Goal: Information Seeking & Learning: Learn about a topic

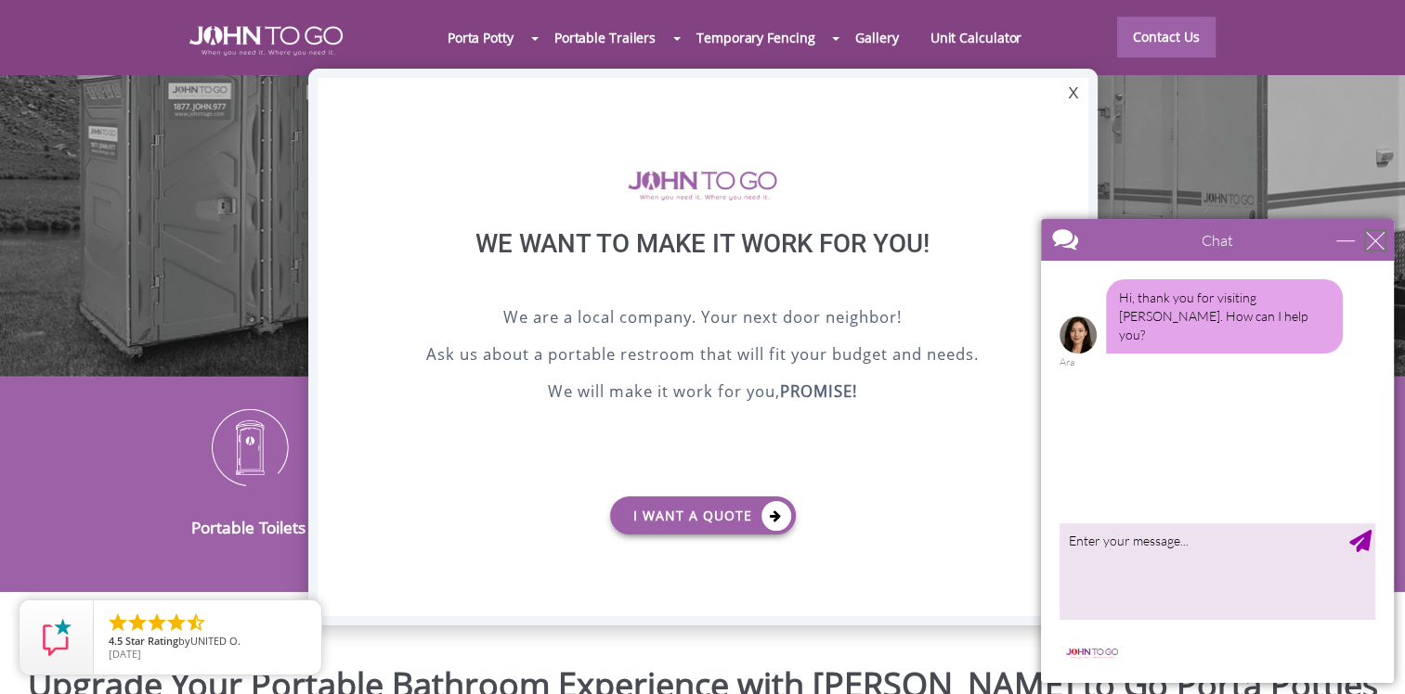
click at [1381, 240] on div "close" at bounding box center [1375, 240] width 19 height 19
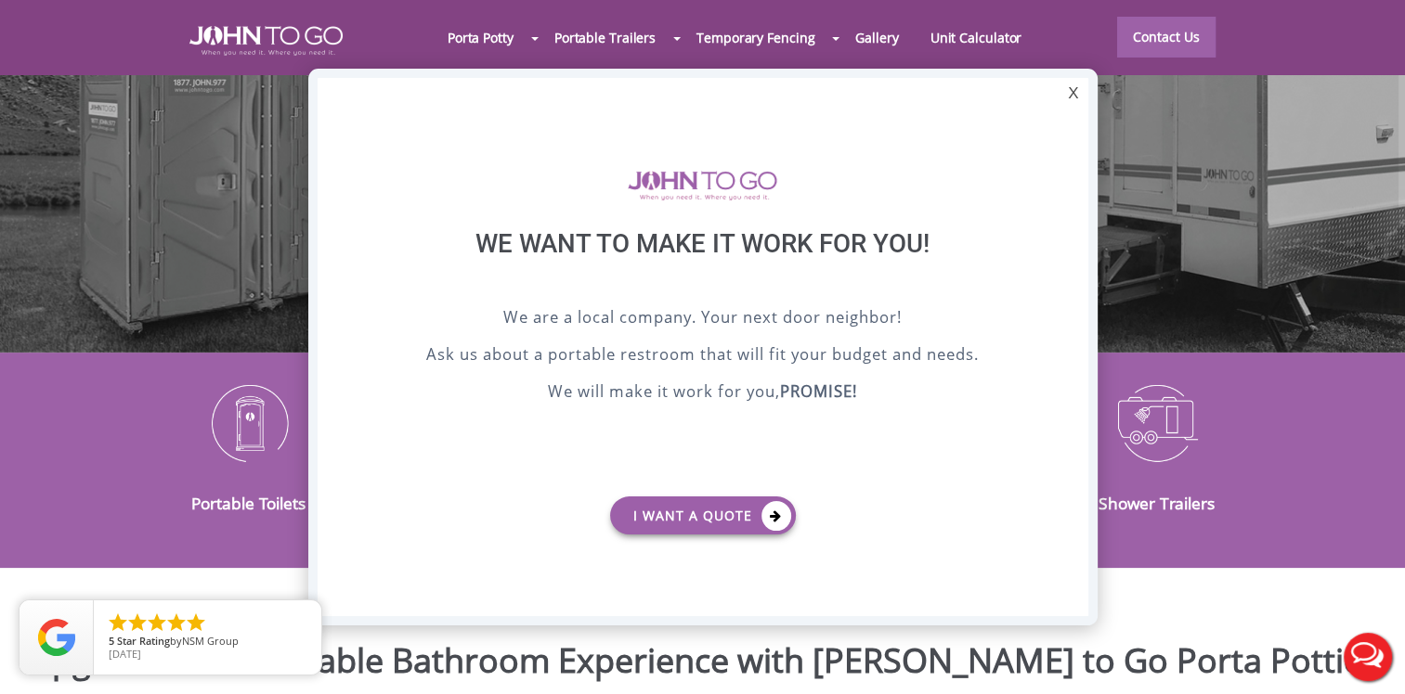
scroll to position [279, 0]
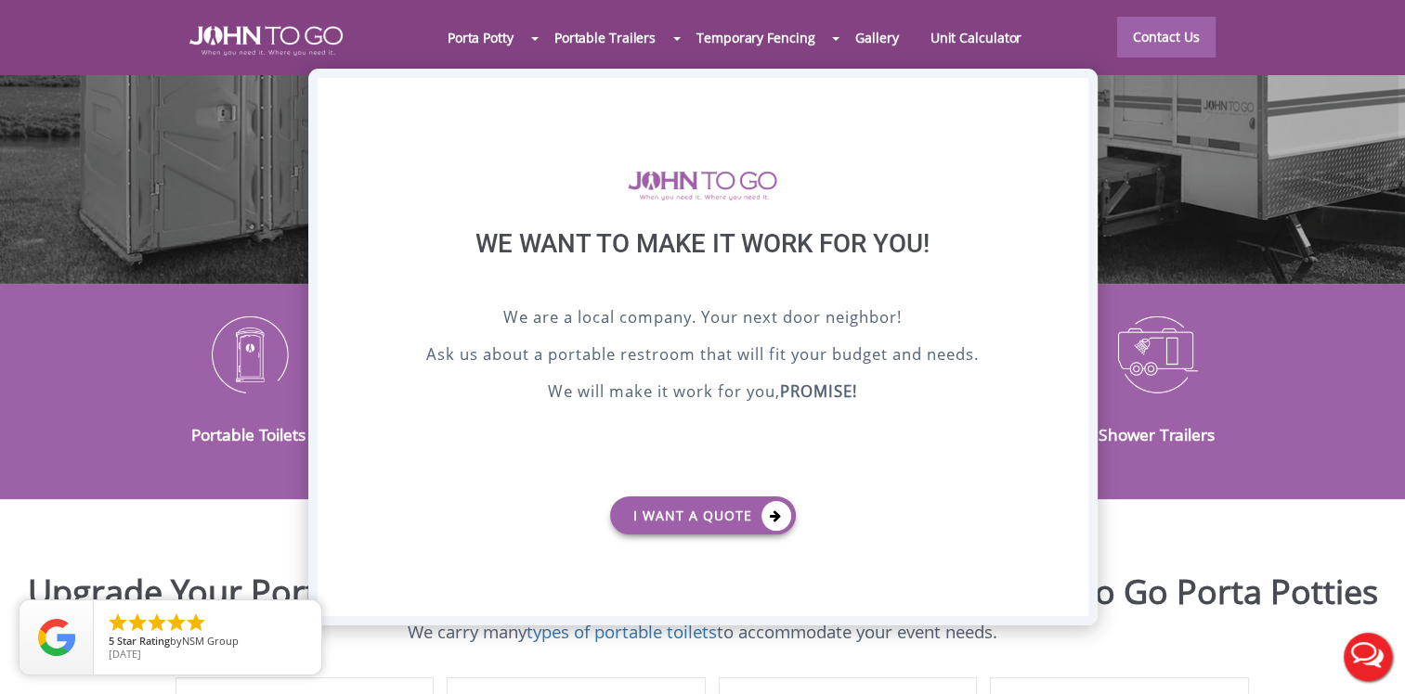
click at [1068, 104] on div "X" at bounding box center [1072, 94] width 29 height 32
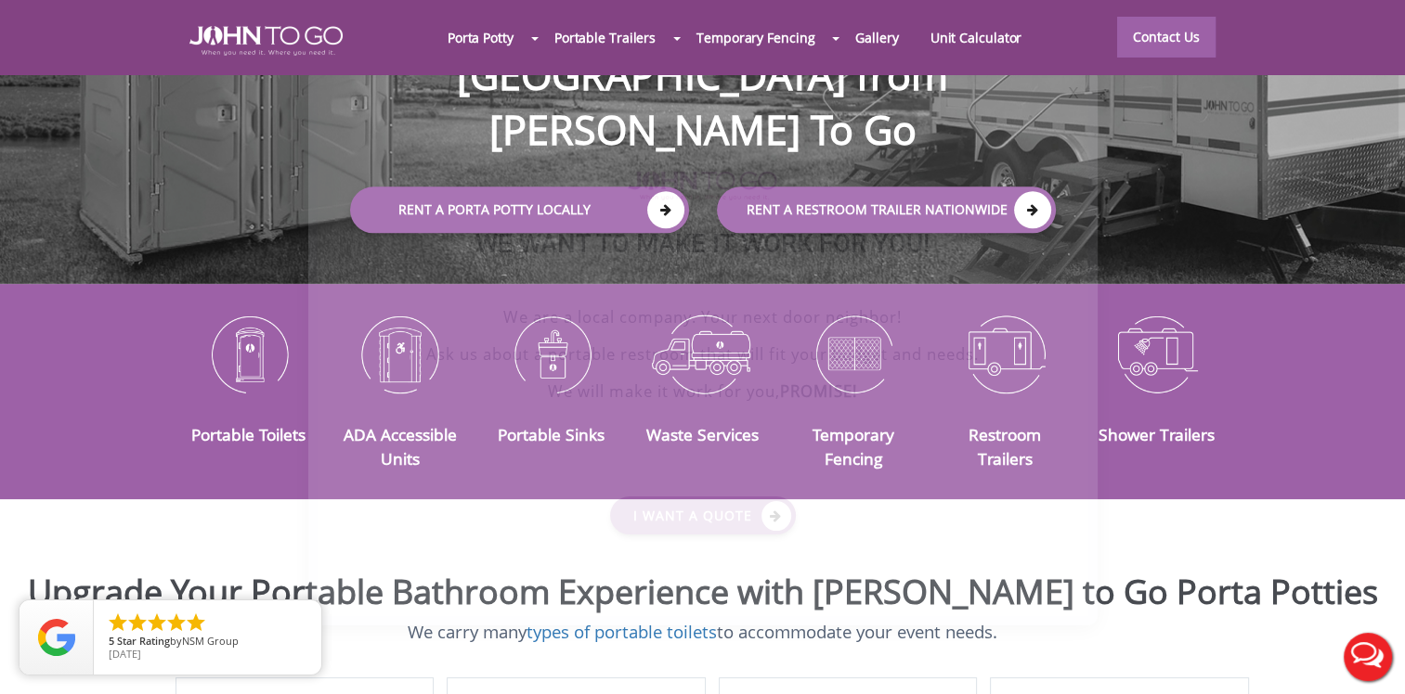
click at [1072, 95] on div at bounding box center [702, 347] width 1405 height 694
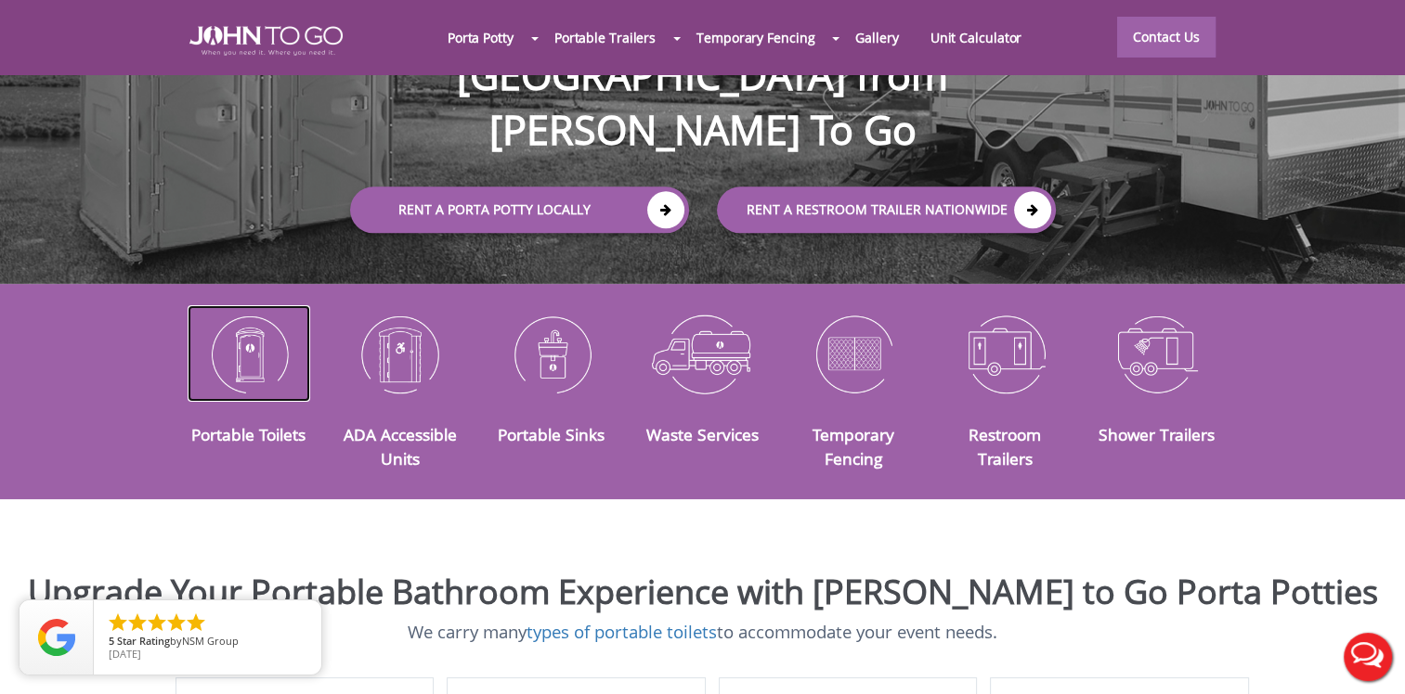
click at [259, 342] on img at bounding box center [249, 353] width 123 height 97
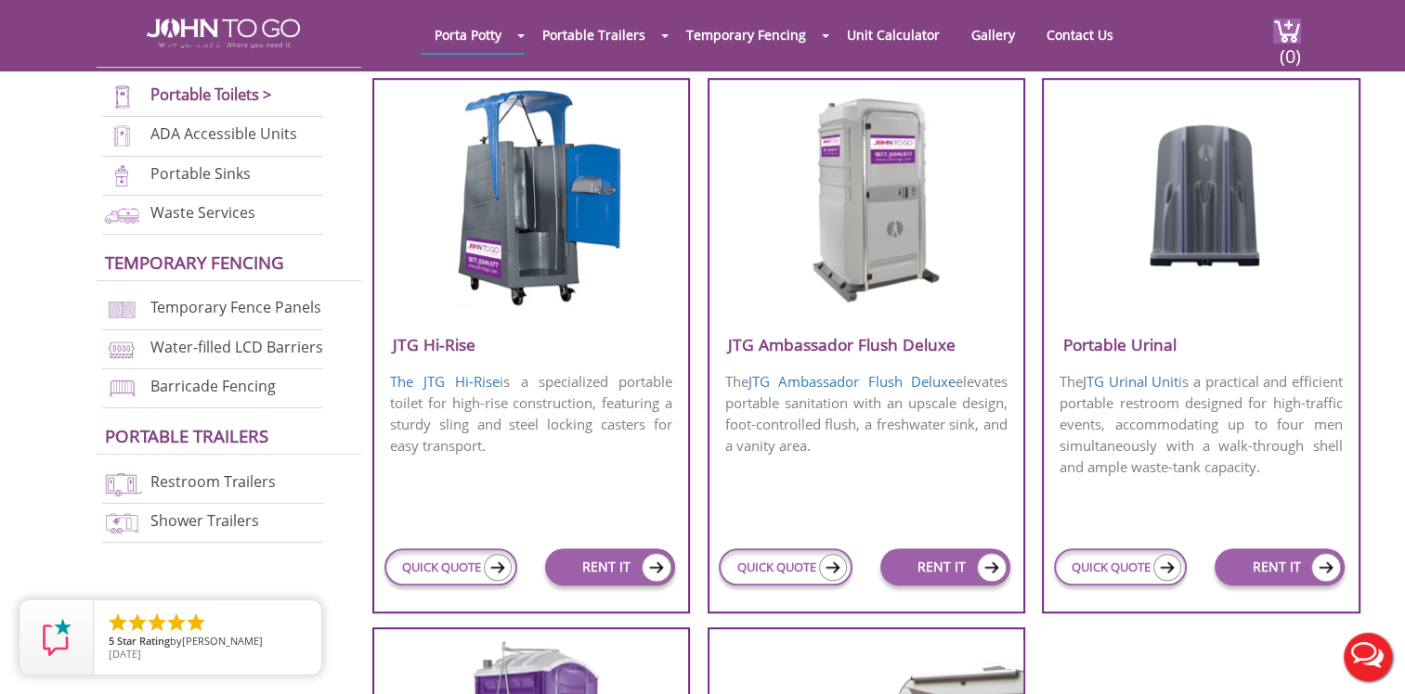
scroll to position [1300, 0]
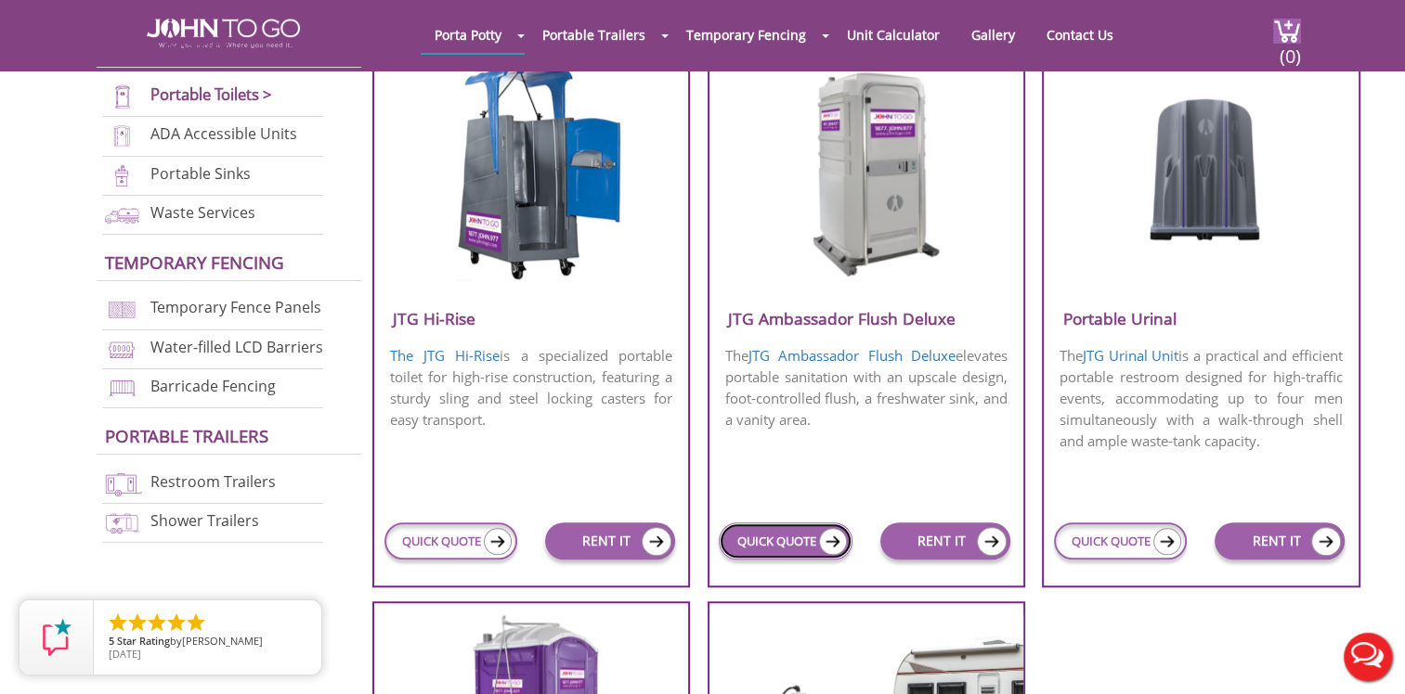
click at [831, 539] on img at bounding box center [833, 541] width 28 height 27
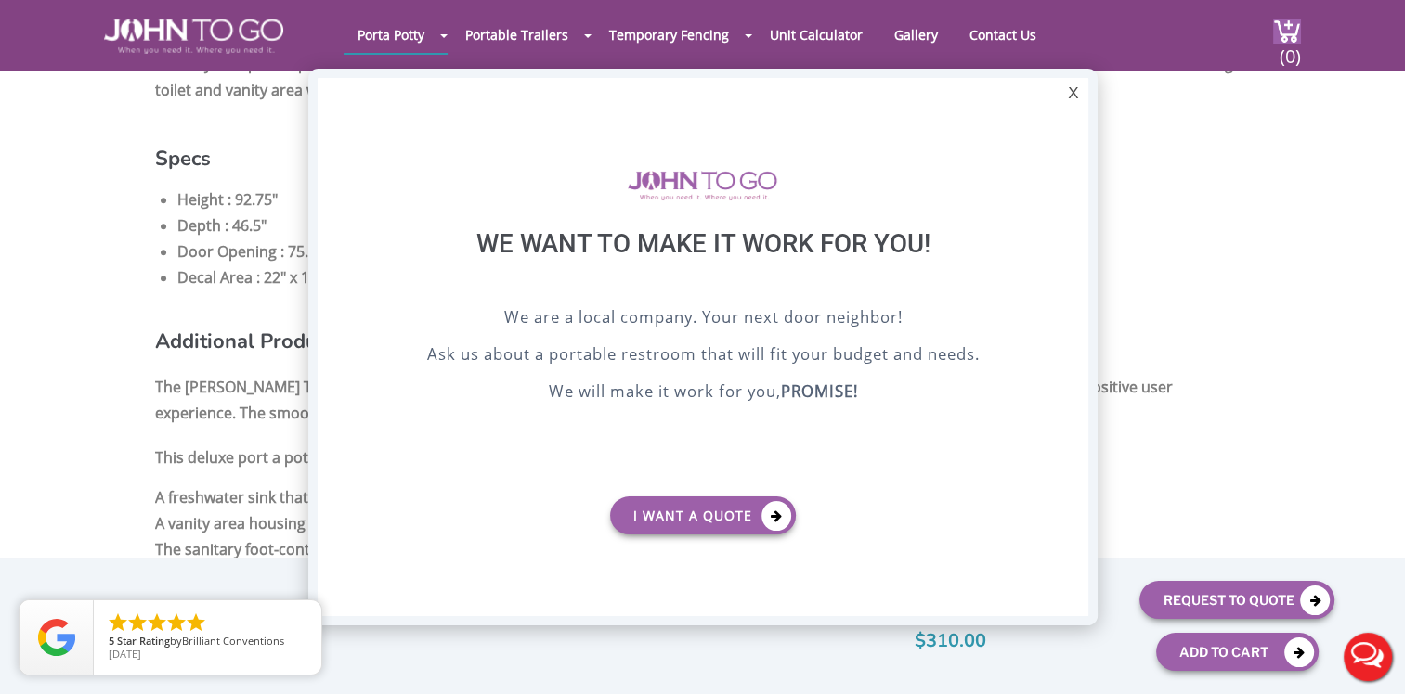
click at [1056, 90] on div "X We want to make it work for you! We are a local company. Your next door neigh…" at bounding box center [702, 347] width 789 height 557
click at [1063, 91] on div "X" at bounding box center [1072, 94] width 29 height 32
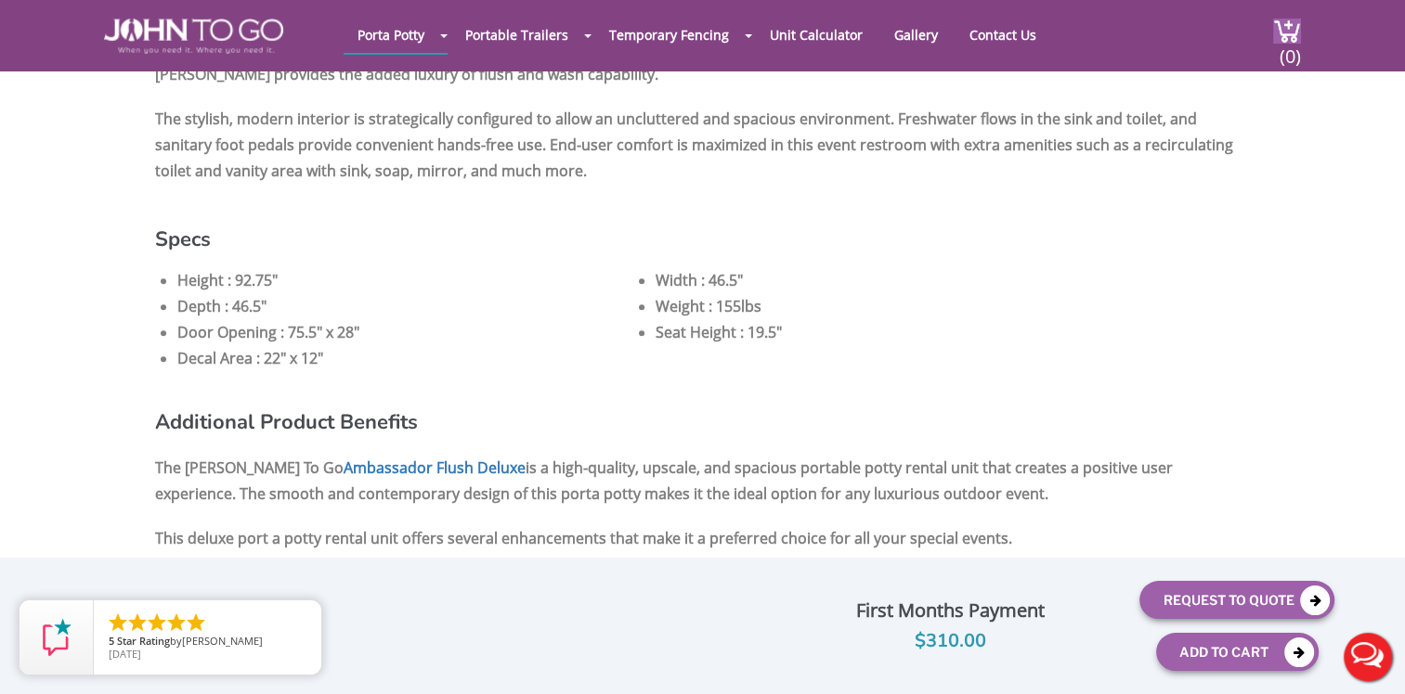
scroll to position [1393, 0]
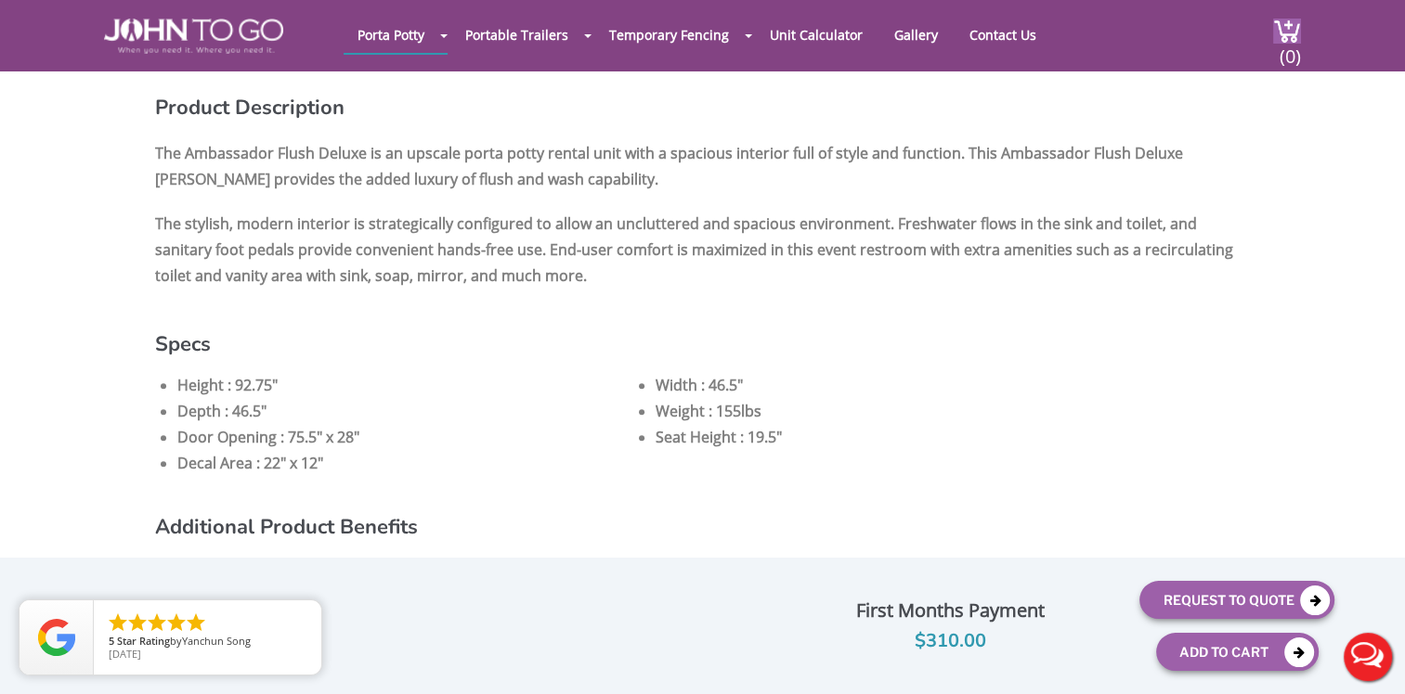
drag, startPoint x: 1035, startPoint y: 2, endPoint x: 761, endPoint y: 276, distance: 387.3
click at [784, 244] on p "The stylish, modern interior is strategically configured to allow an uncluttere…" at bounding box center [702, 249] width 1095 height 87
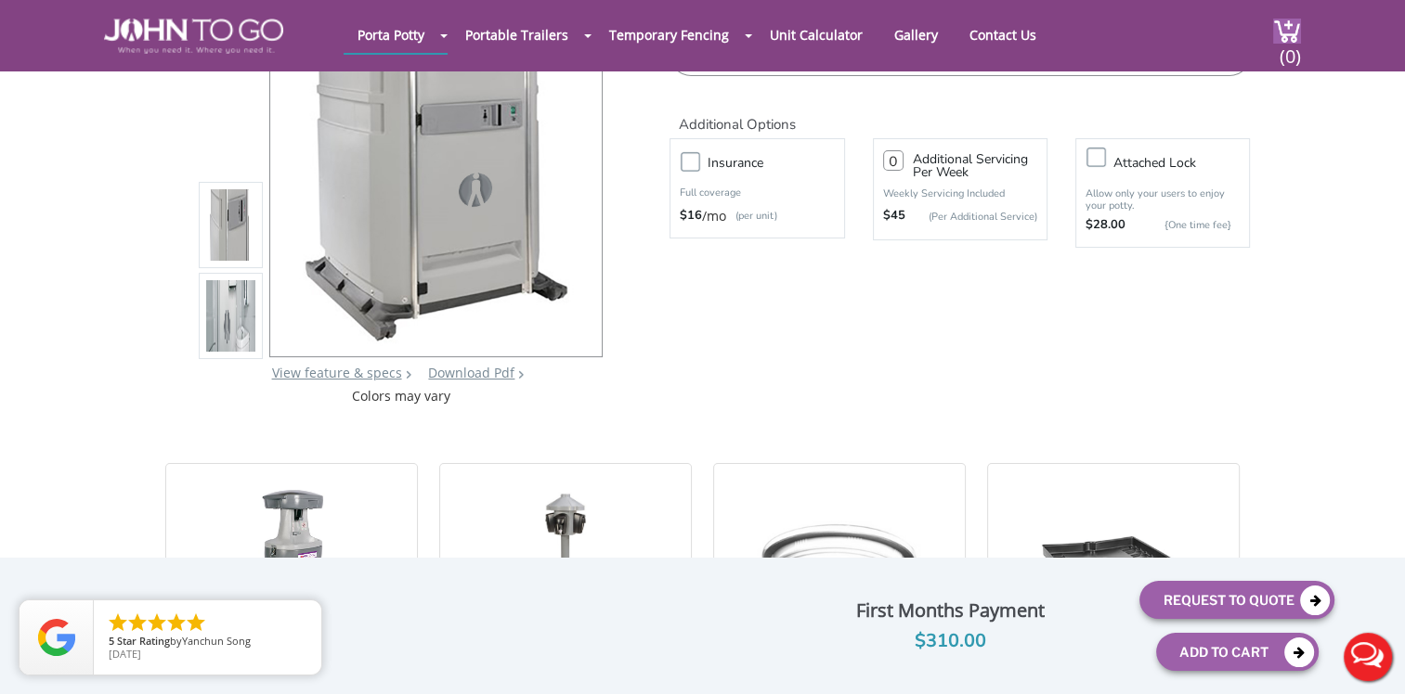
scroll to position [0, 0]
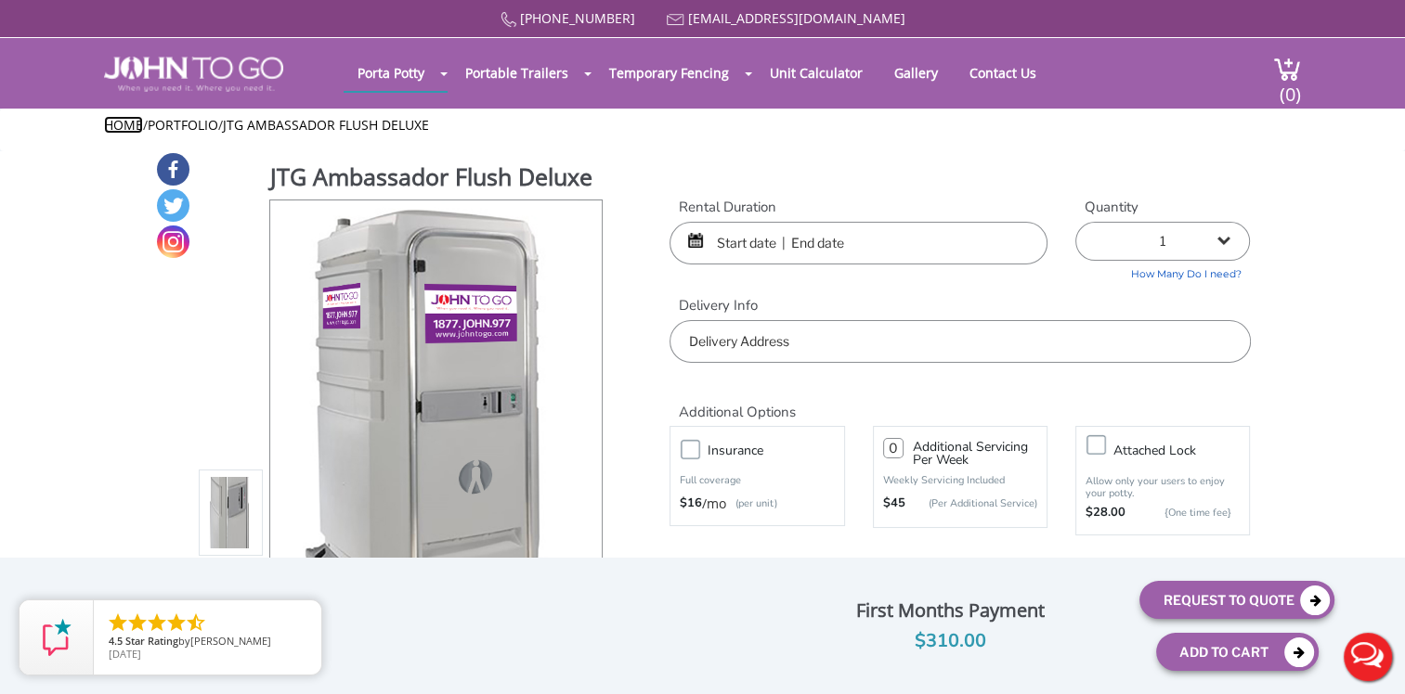
click at [134, 124] on link "Home" at bounding box center [123, 125] width 39 height 18
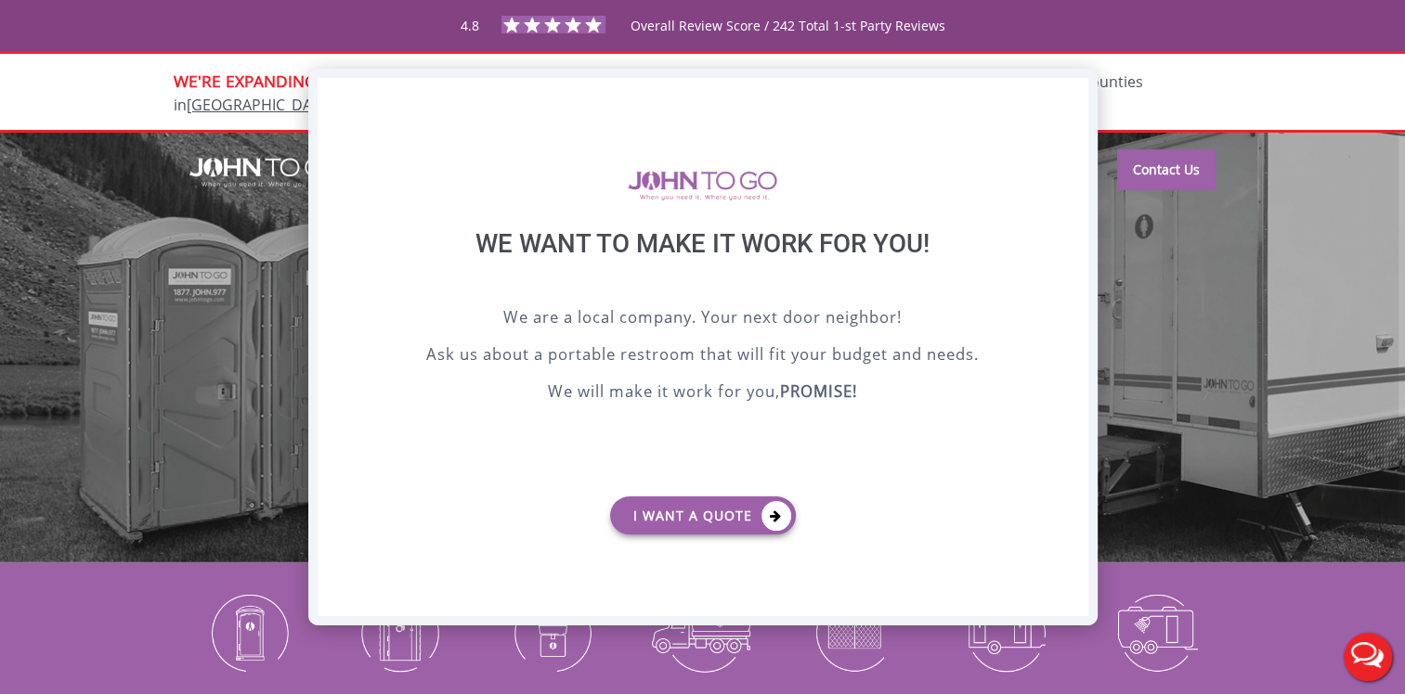
click at [1069, 91] on div "X" at bounding box center [1072, 94] width 29 height 32
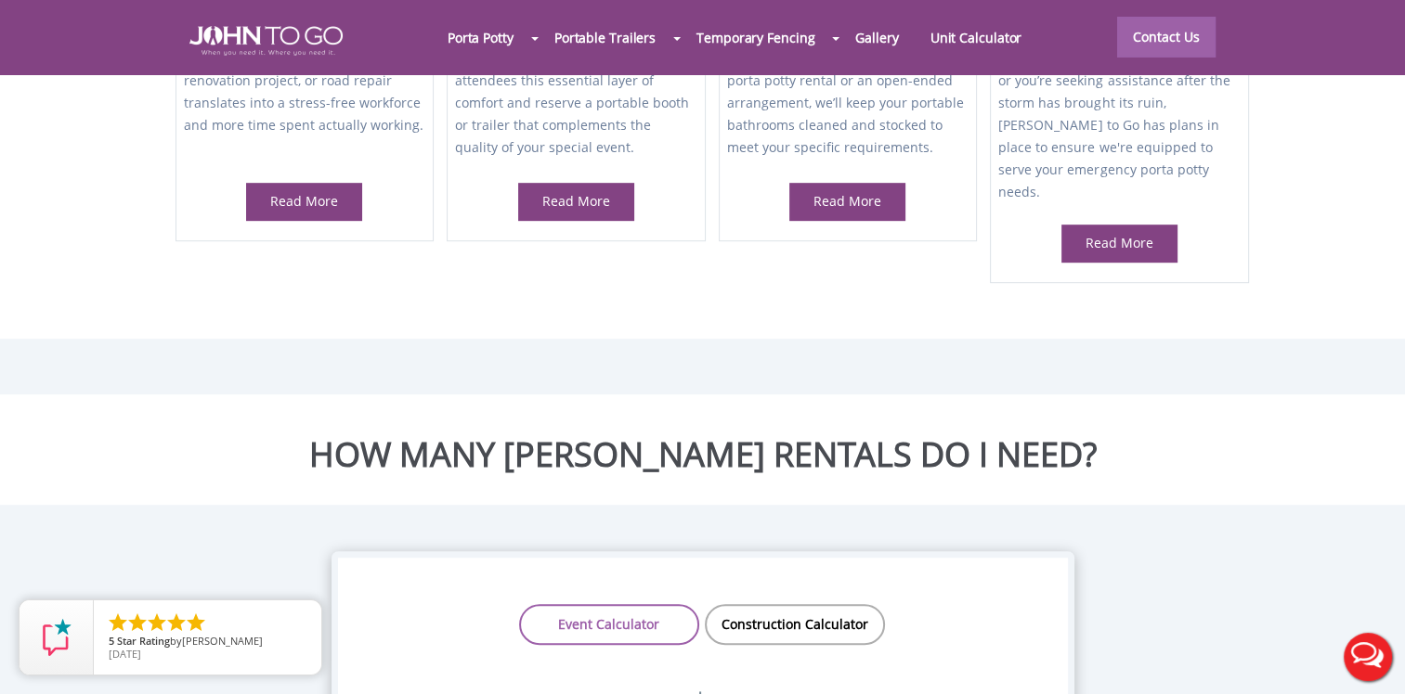
scroll to position [1021, 0]
